Goal: Find specific page/section: Find specific page/section

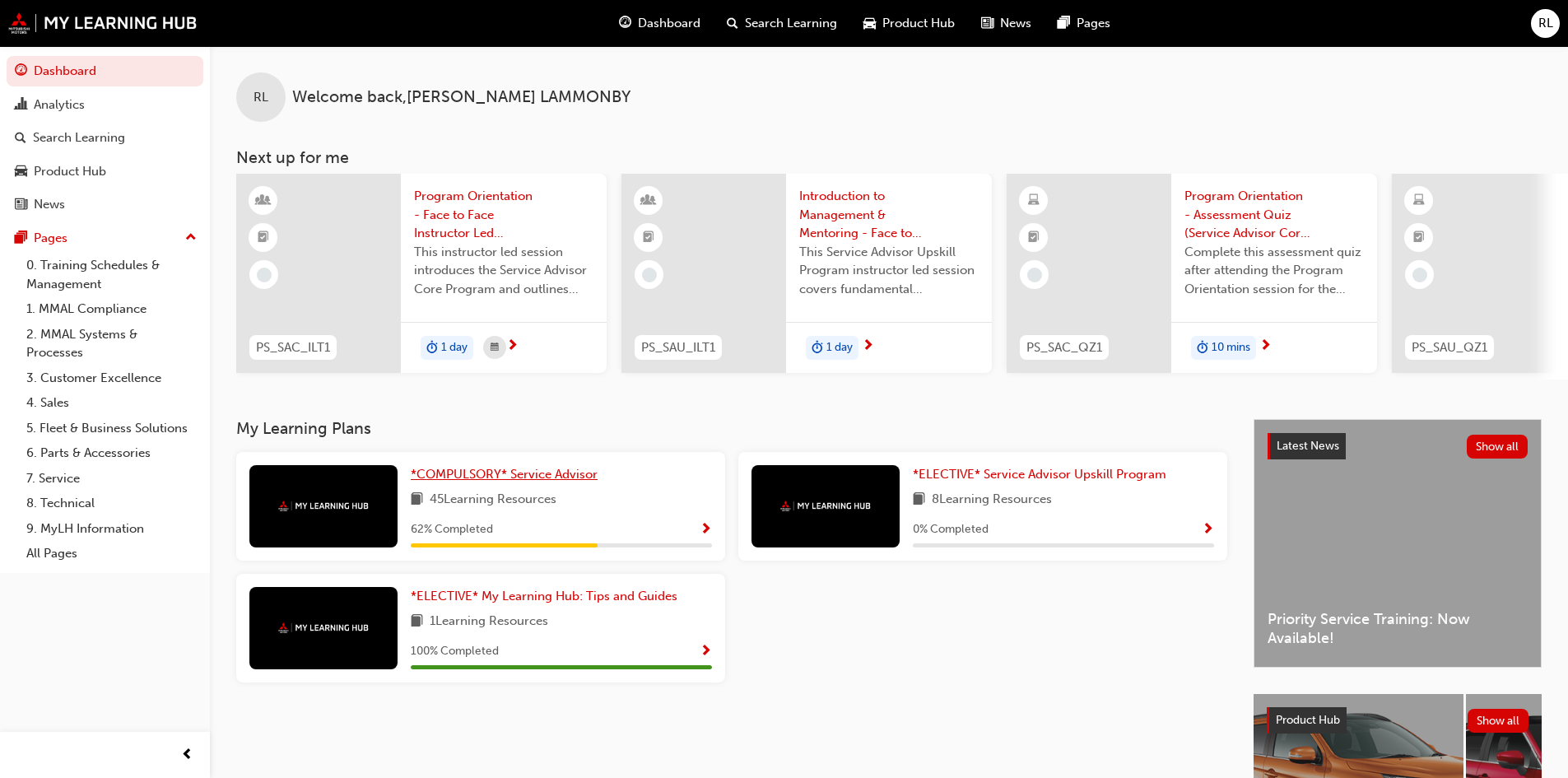
click at [474, 484] on link "*COMPULSORY* Service Advisor" at bounding box center [507, 474] width 193 height 19
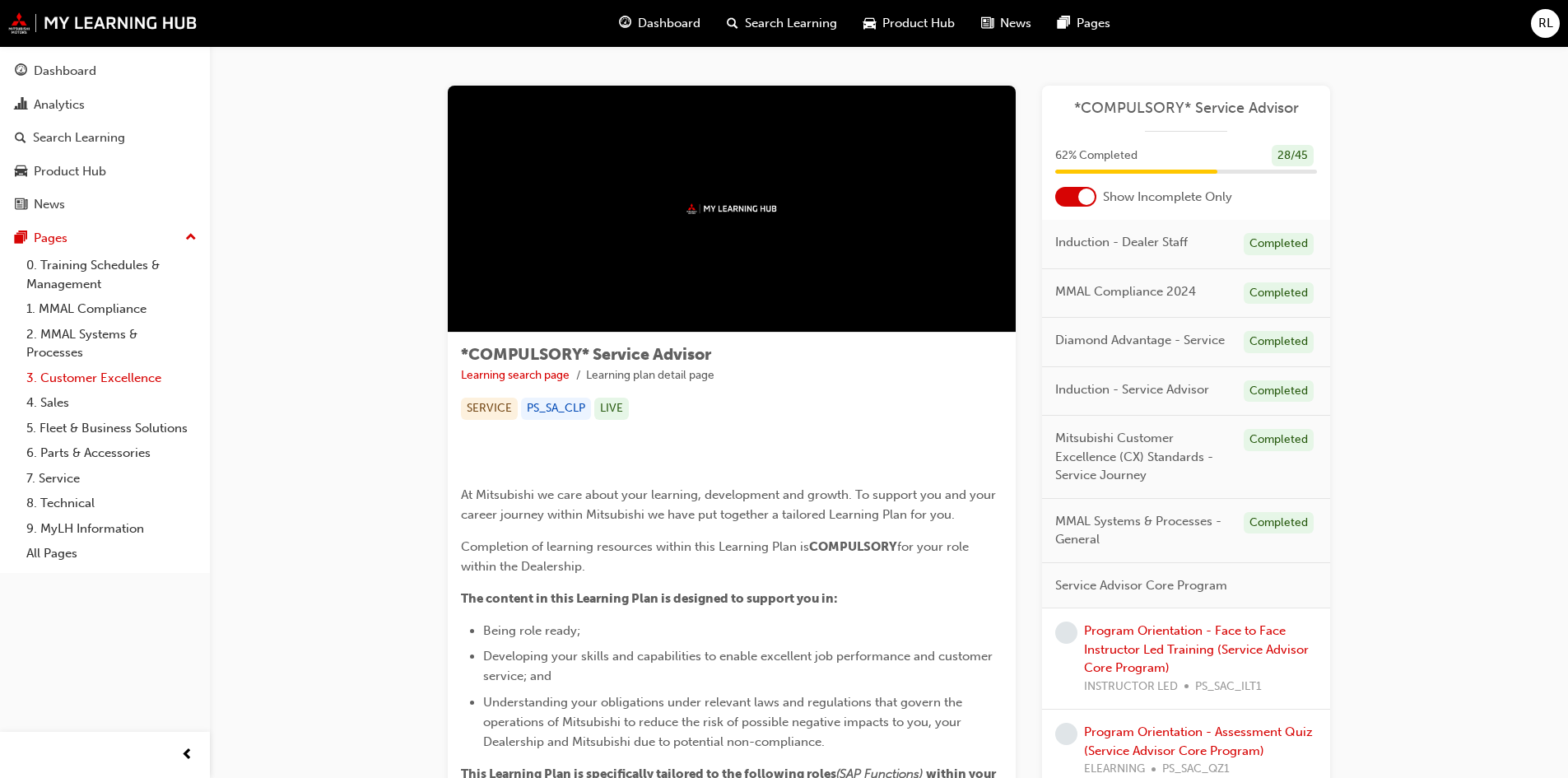
click at [90, 379] on link "3. Customer Excellence" at bounding box center [112, 378] width 184 height 26
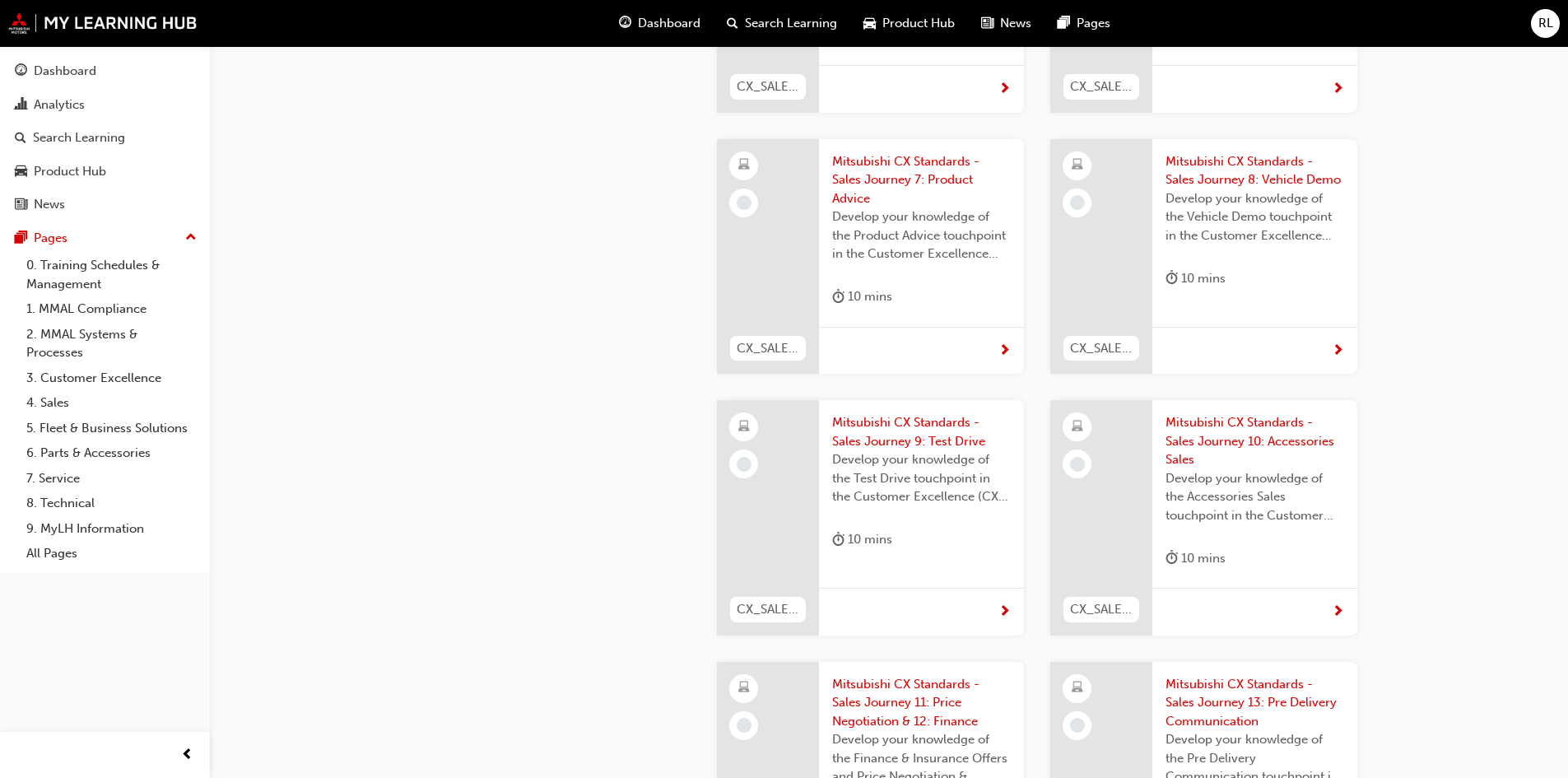
scroll to position [1730, 0]
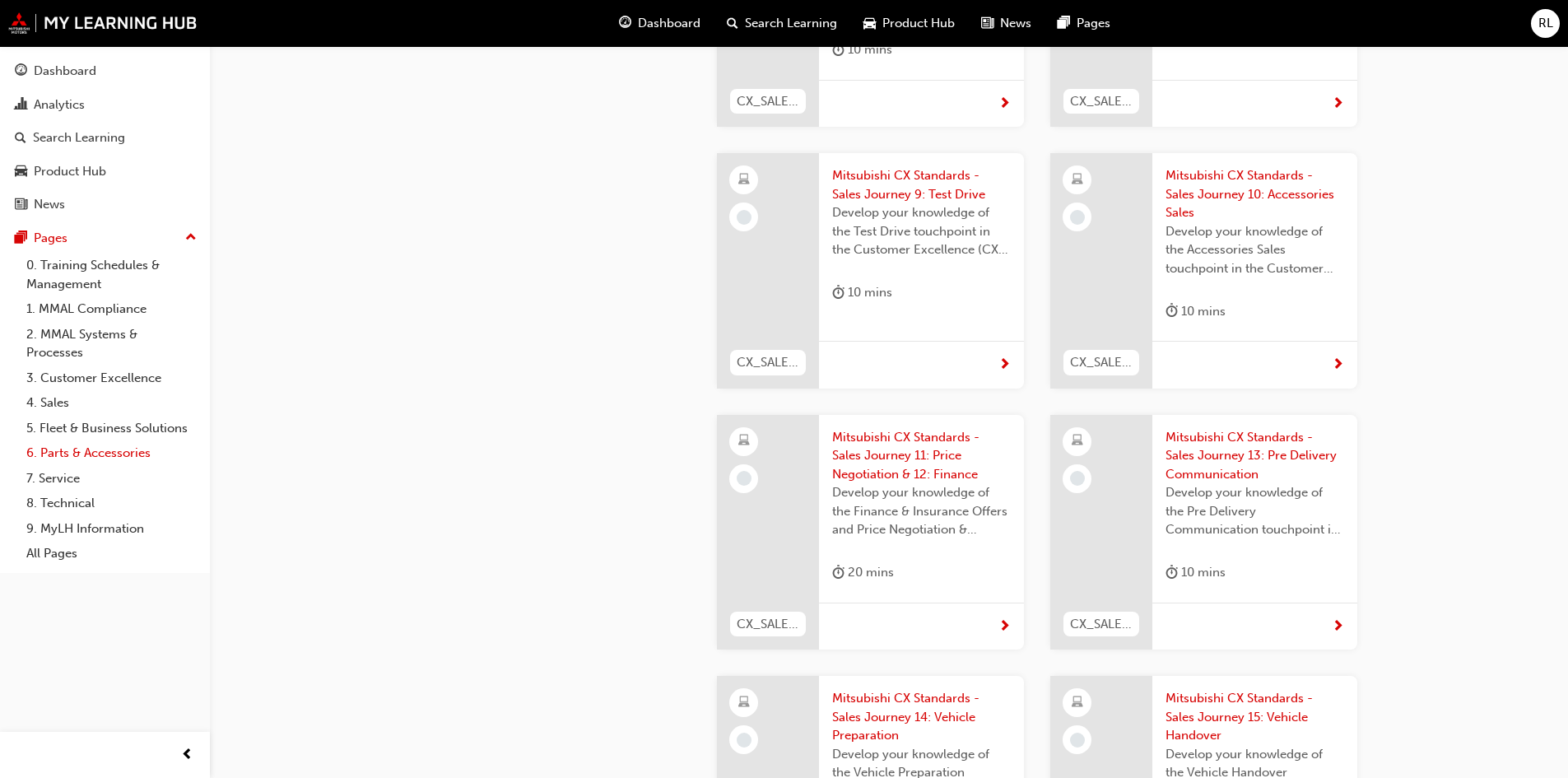
click at [60, 454] on link "6. Parts & Accessories" at bounding box center [112, 453] width 184 height 26
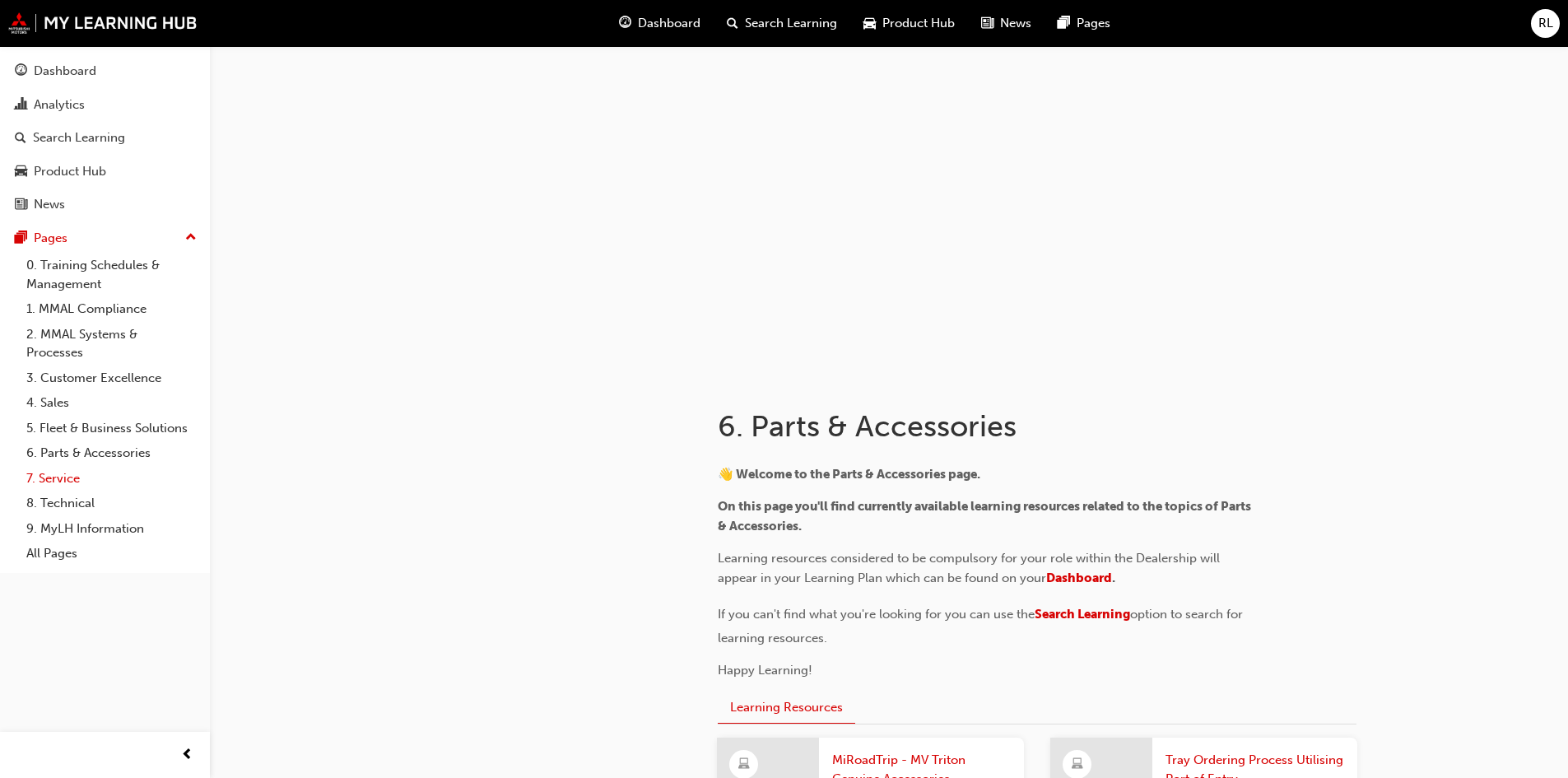
click at [51, 479] on link "7. Service" at bounding box center [112, 479] width 184 height 26
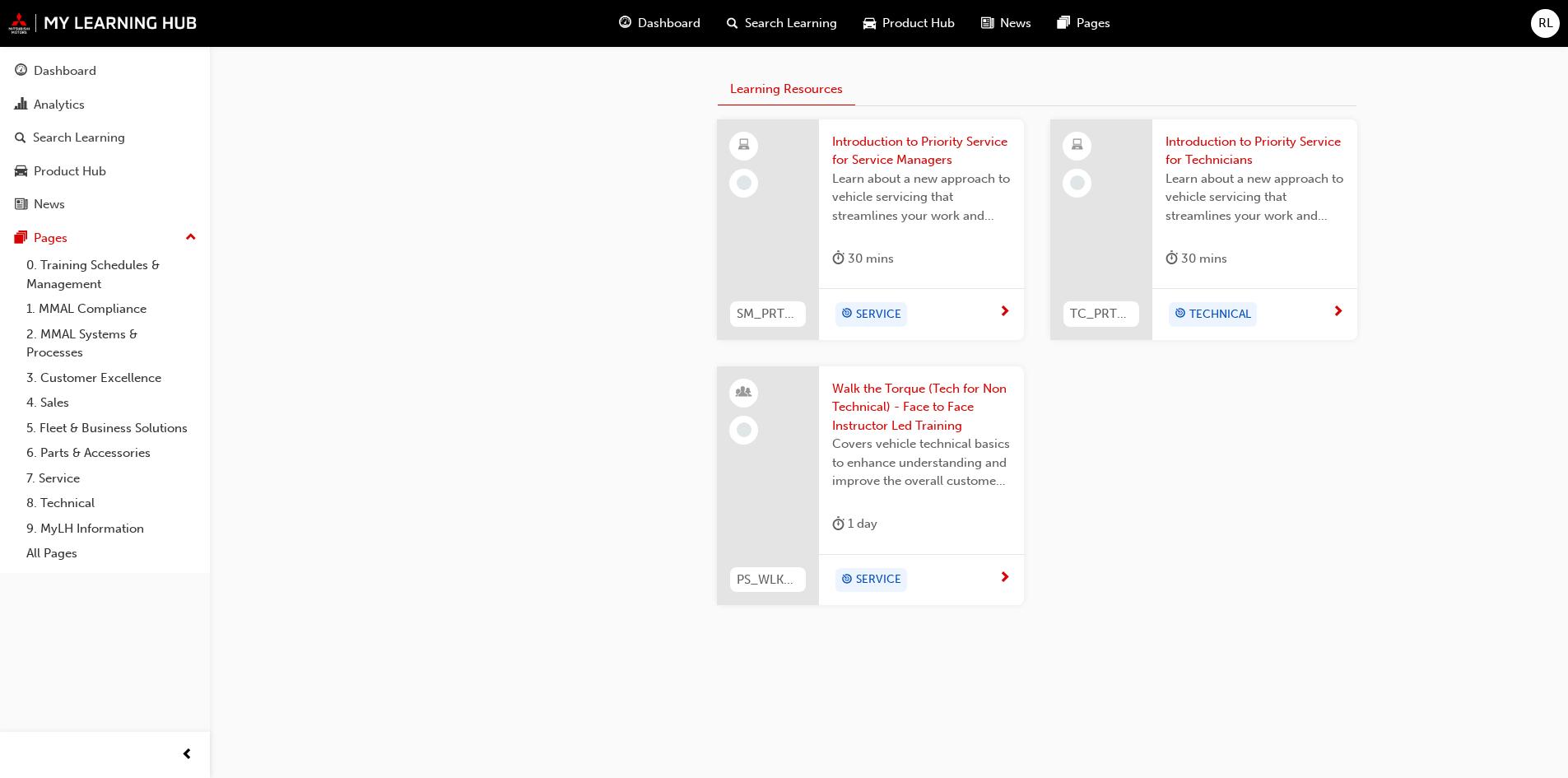
scroll to position [36, 0]
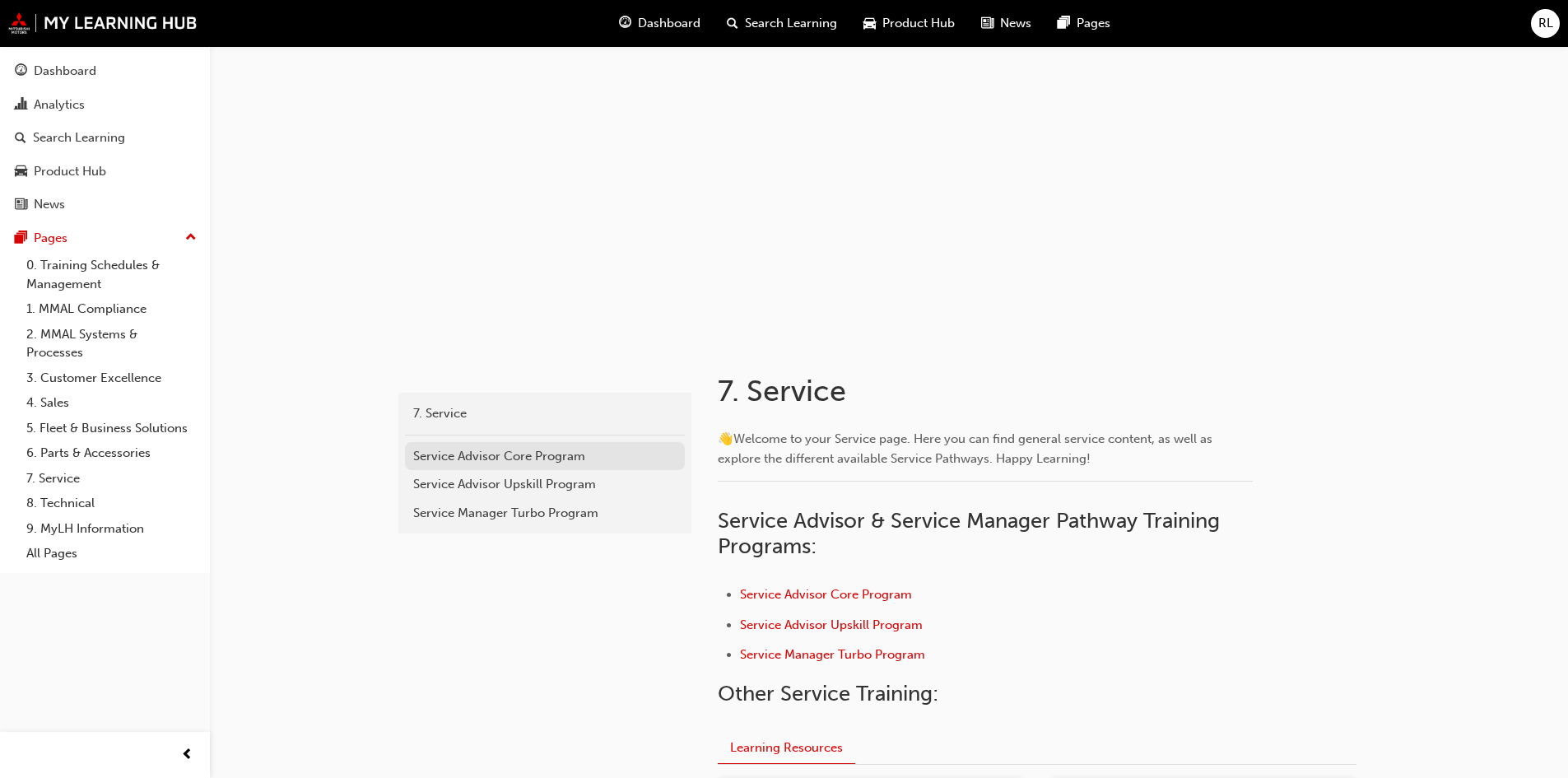
click at [492, 454] on div "Service Advisor Core Program" at bounding box center [545, 456] width 263 height 19
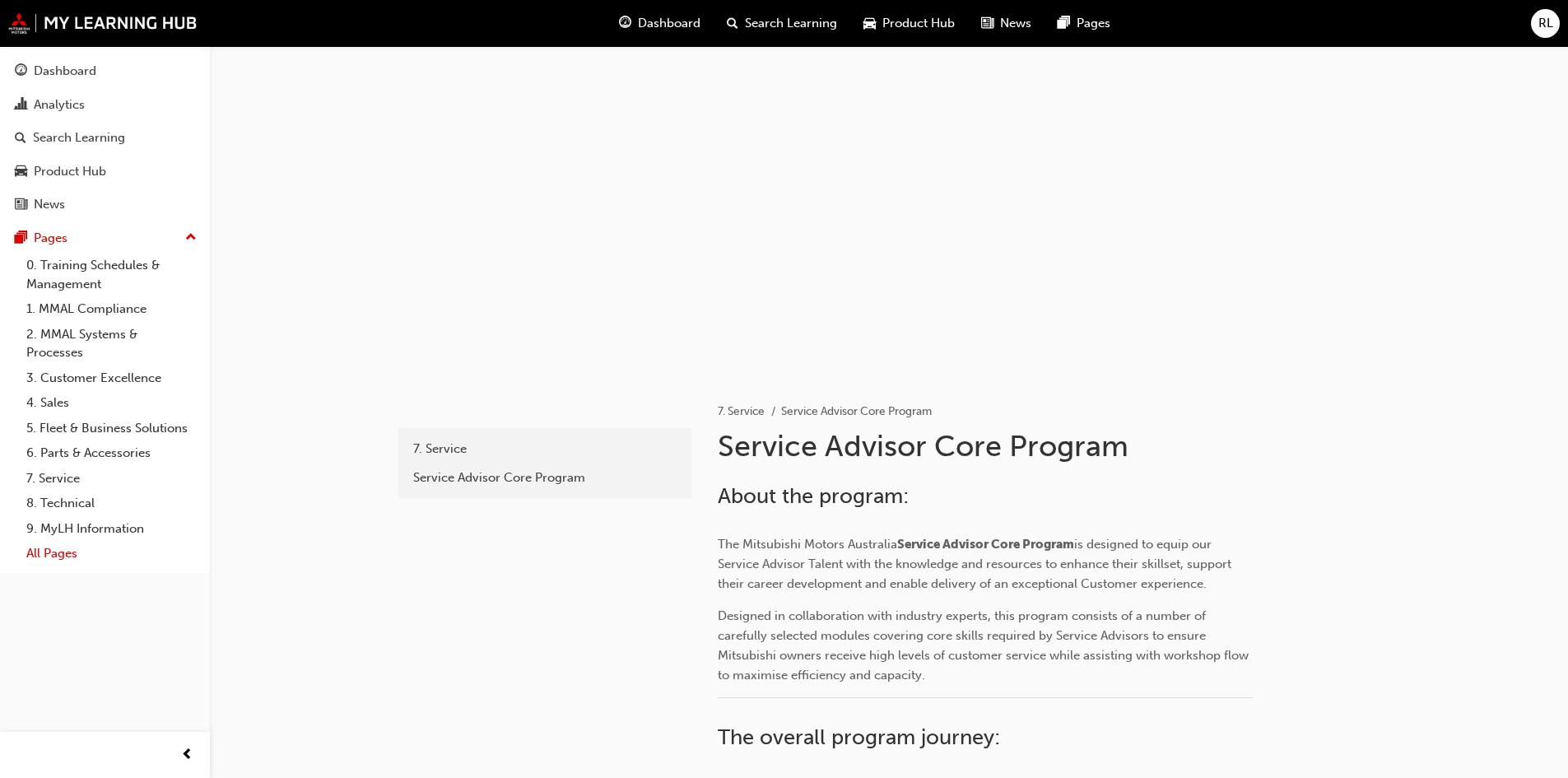
click at [53, 554] on link "All Pages" at bounding box center [112, 554] width 184 height 26
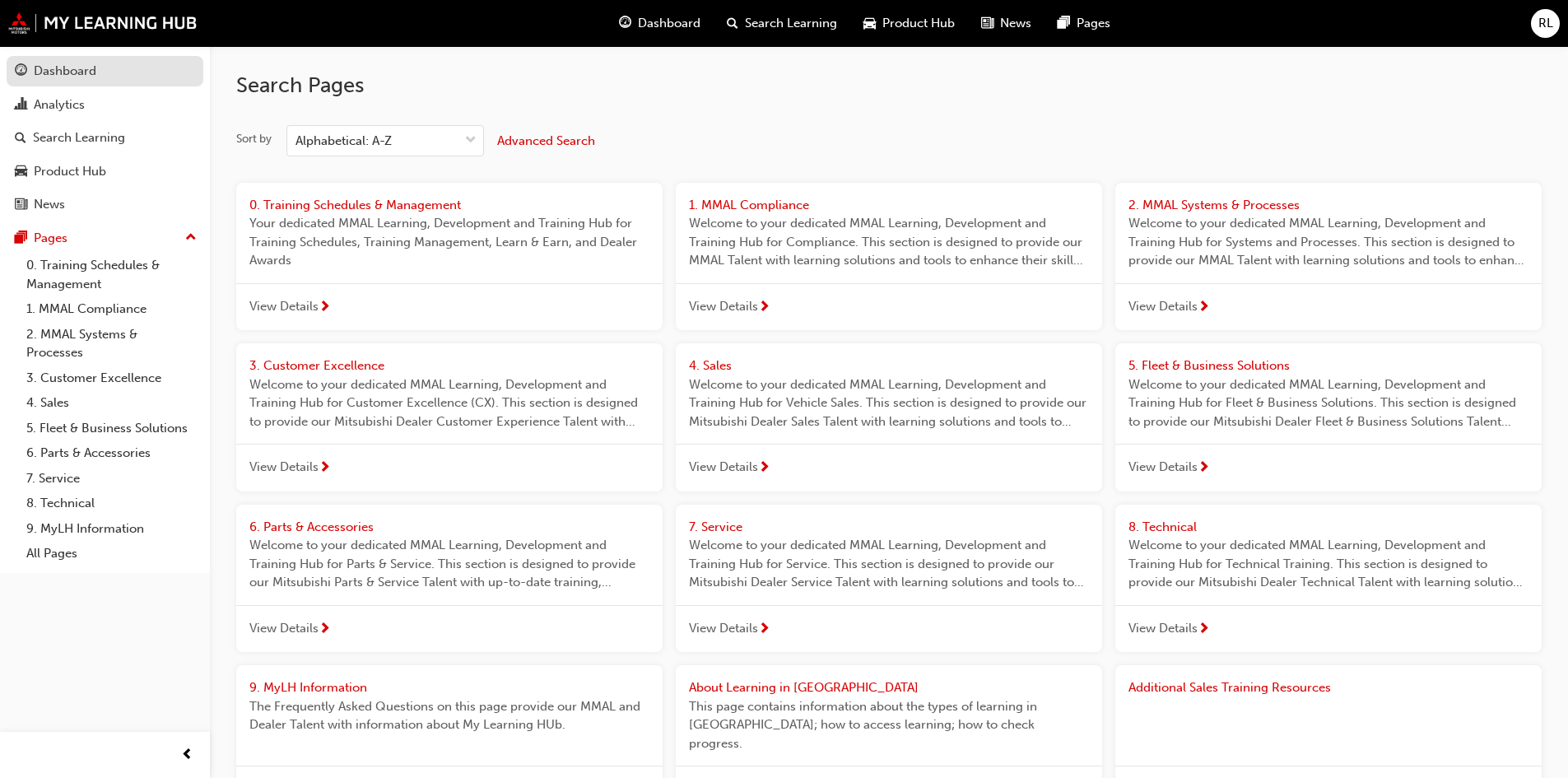
click at [42, 77] on div "Dashboard" at bounding box center [64, 71] width 62 height 19
